Goal: Find specific page/section: Find specific page/section

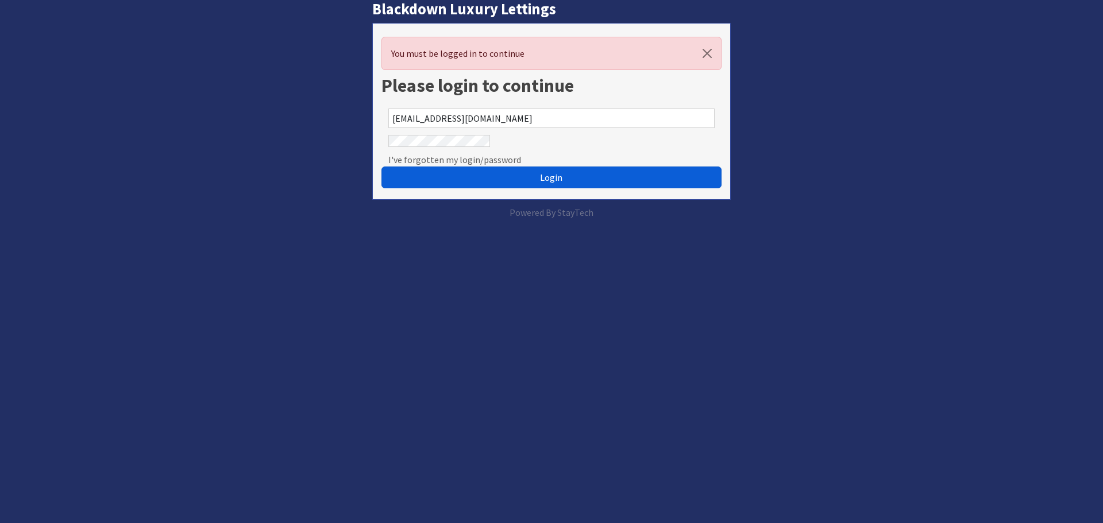
click at [540, 183] on span "Login" at bounding box center [551, 177] width 22 height 11
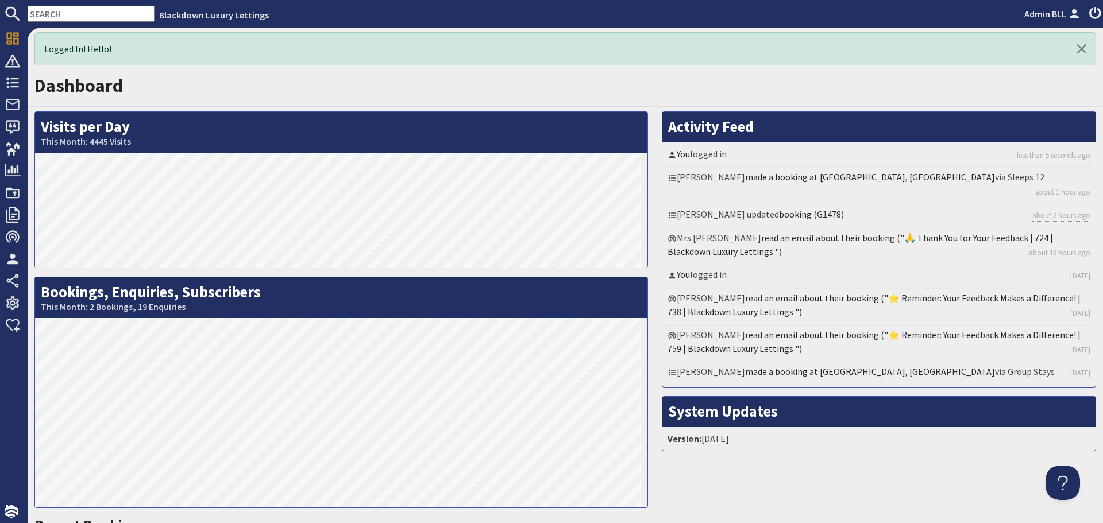
click at [70, 15] on input "text" at bounding box center [91, 14] width 127 height 16
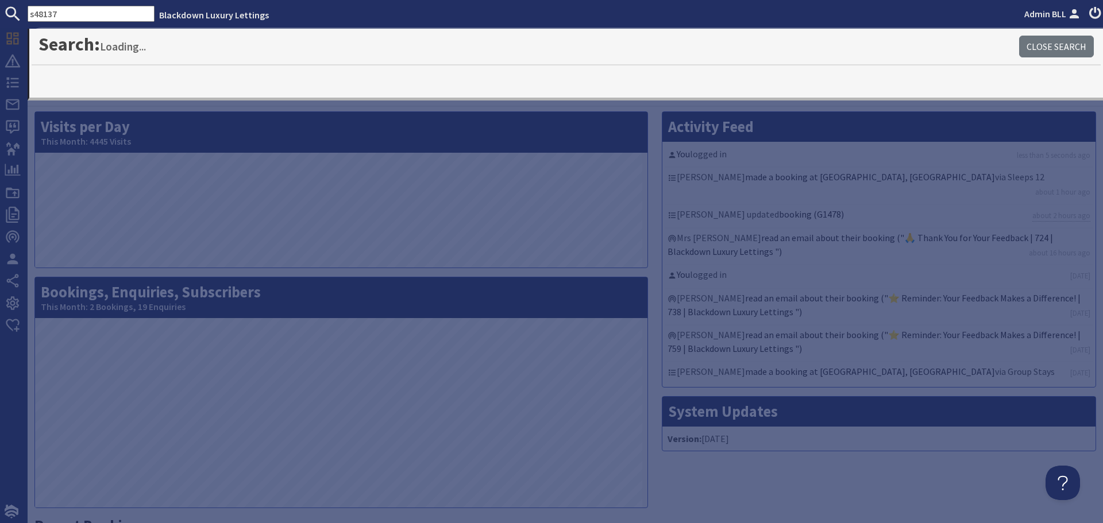
type input "s48137"
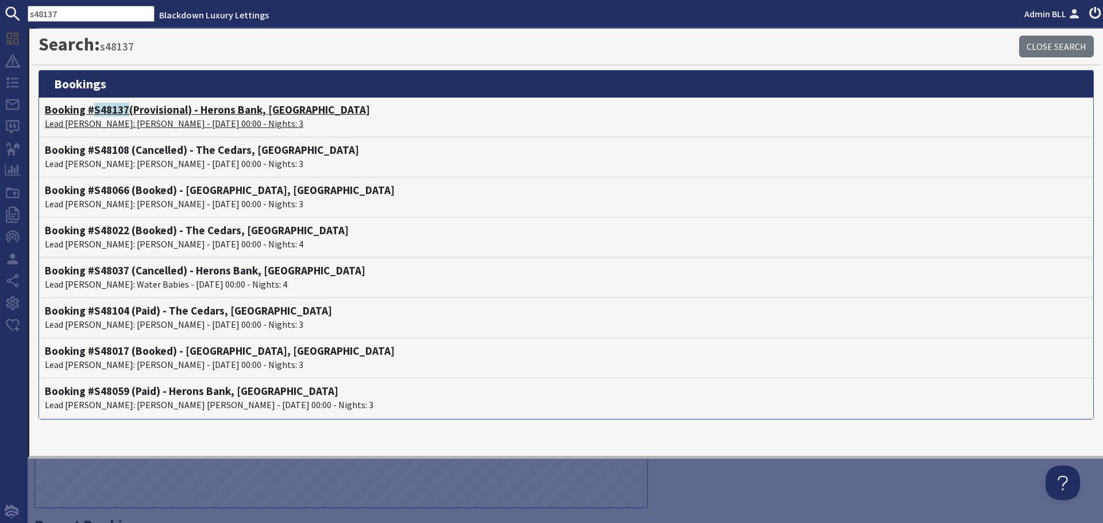
click at [206, 120] on p "Lead [PERSON_NAME]: [PERSON_NAME] - [DATE] 00:00 - Nights: 3" at bounding box center [566, 124] width 1043 height 14
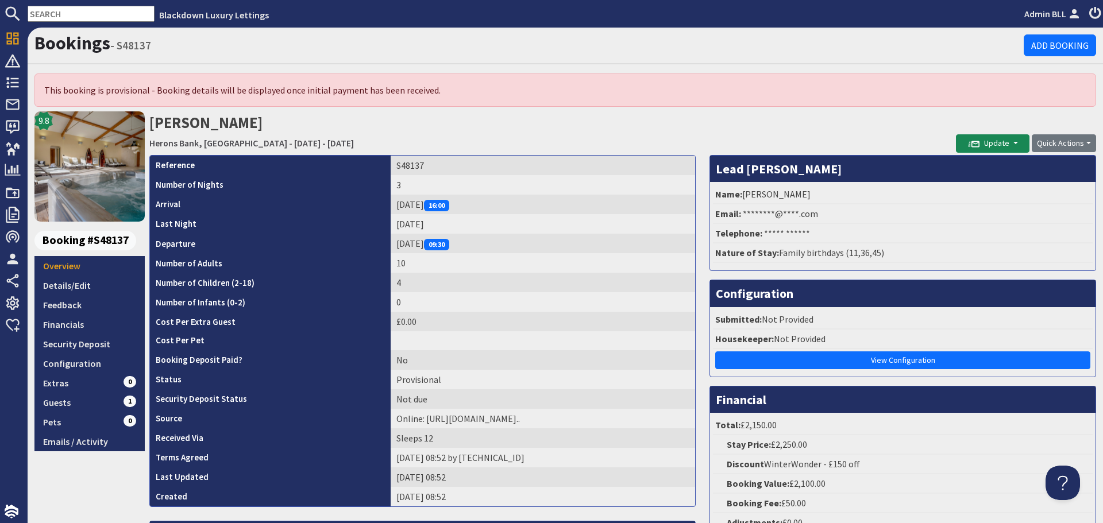
click at [89, 11] on input "text" at bounding box center [91, 14] width 127 height 16
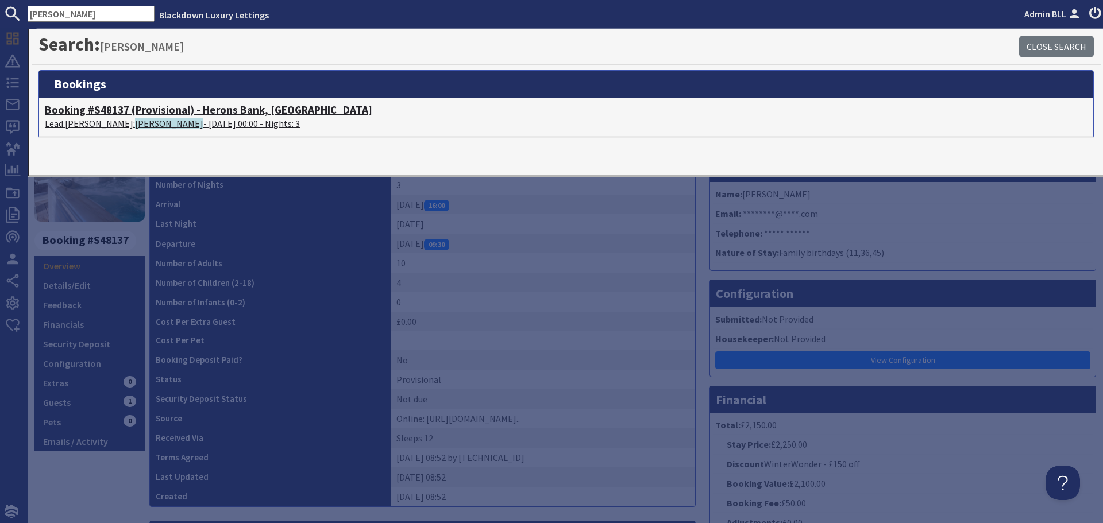
type input "[PERSON_NAME]"
click at [168, 124] on p "Lead [PERSON_NAME]: [PERSON_NAME] - [DATE] 00:00 - Nights: 3" at bounding box center [566, 124] width 1043 height 14
